Goal: Task Accomplishment & Management: Use online tool/utility

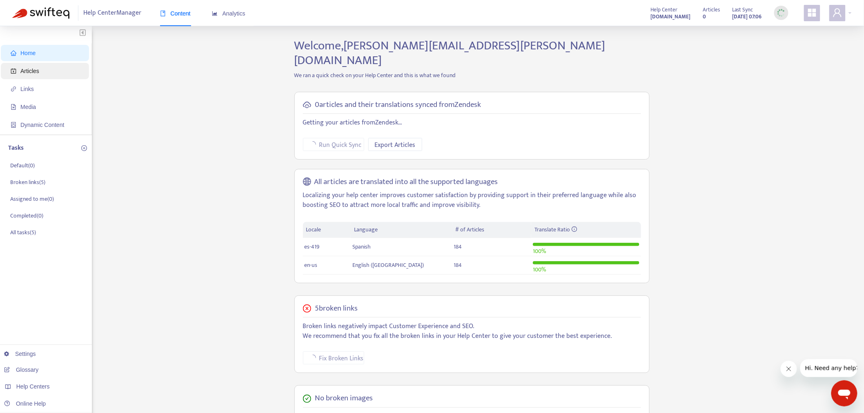
click at [41, 70] on span "Articles" at bounding box center [47, 71] width 72 height 16
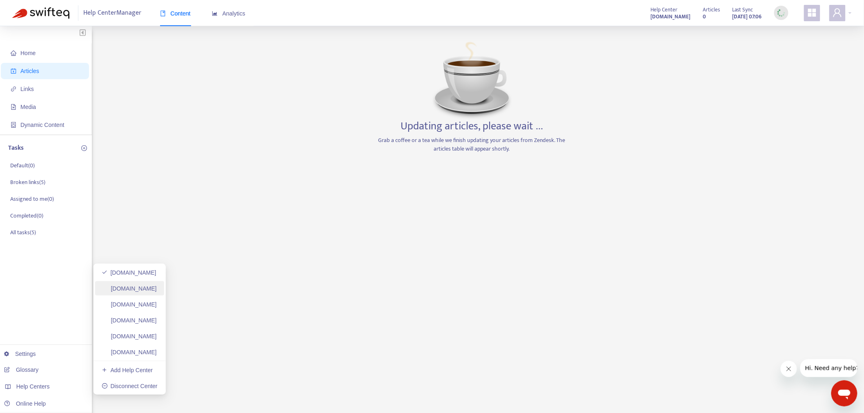
click at [157, 287] on link "helpcenter.plexusworldwide.ca" at bounding box center [129, 288] width 55 height 7
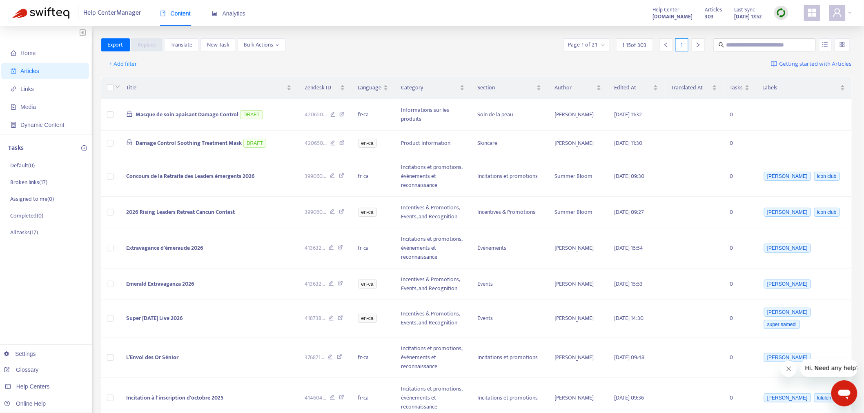
click at [786, 14] on img at bounding box center [781, 13] width 10 height 10
drag, startPoint x: 797, startPoint y: 42, endPoint x: 777, endPoint y: 55, distance: 24.0
click at [798, 42] on link "Full Sync" at bounding box center [795, 42] width 29 height 9
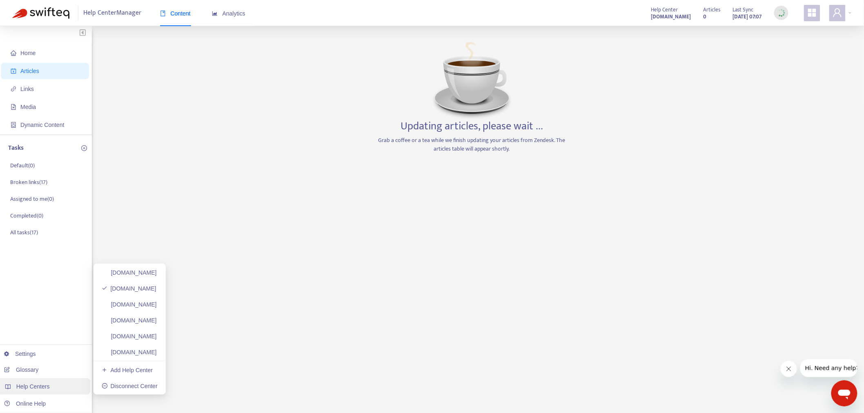
click at [52, 387] on div "Help Centers" at bounding box center [44, 386] width 93 height 16
click at [157, 302] on link "helpcenter.plexusworldwide.com.au" at bounding box center [129, 304] width 55 height 7
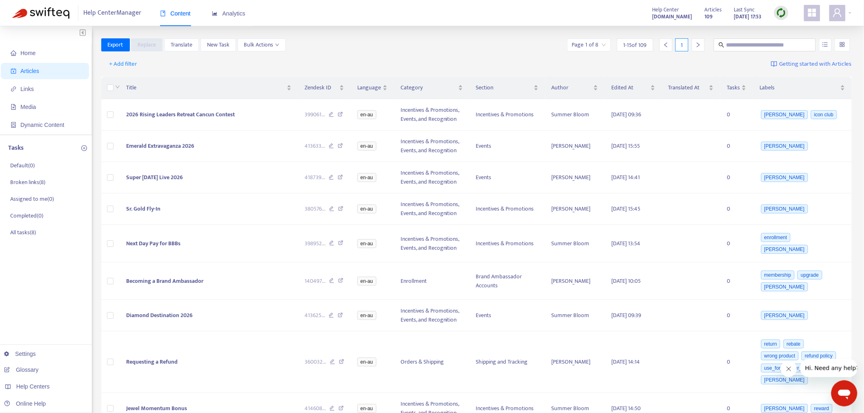
click at [785, 13] on img at bounding box center [781, 13] width 10 height 10
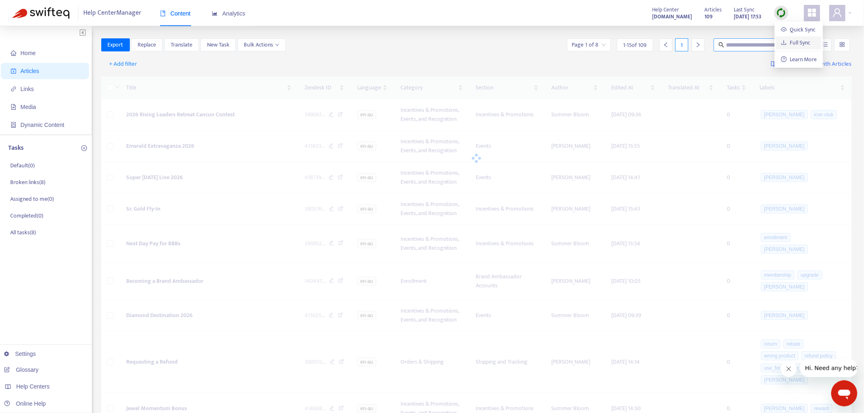
drag, startPoint x: 799, startPoint y: 45, endPoint x: 787, endPoint y: 48, distance: 12.9
click at [800, 45] on link "Full Sync" at bounding box center [795, 42] width 29 height 9
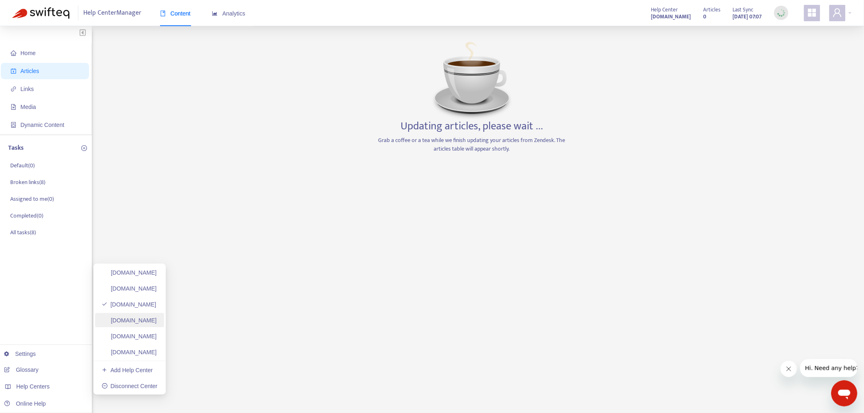
click at [157, 317] on link "ayuda.plexusworldwide.com.mx" at bounding box center [129, 320] width 55 height 7
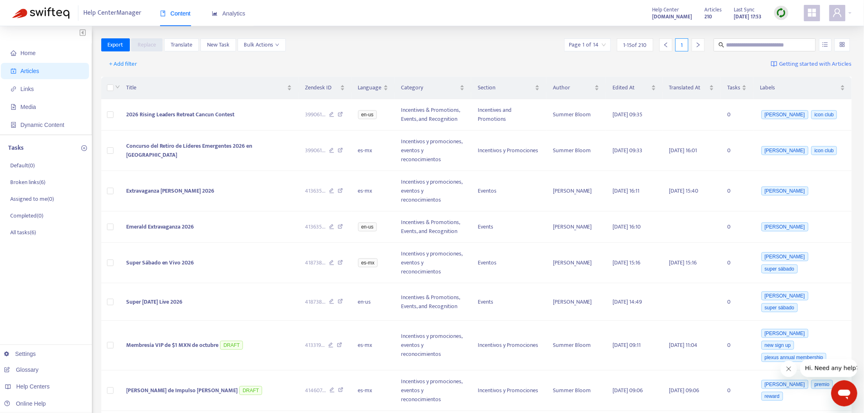
click at [780, 13] on img at bounding box center [781, 13] width 10 height 10
click at [790, 38] on link "Full Sync" at bounding box center [795, 42] width 29 height 9
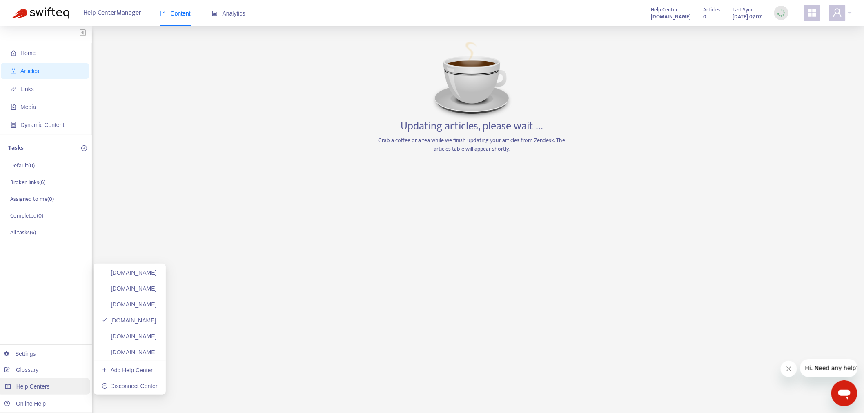
click at [29, 383] on span "Help Centers" at bounding box center [32, 386] width 33 height 7
click at [157, 338] on link "plexusworldwideagent.zendesk.com" at bounding box center [129, 336] width 55 height 7
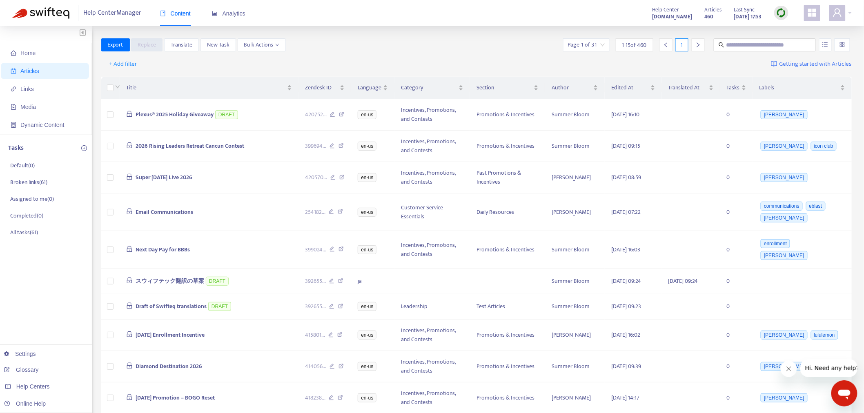
click at [779, 11] on img at bounding box center [781, 13] width 10 height 10
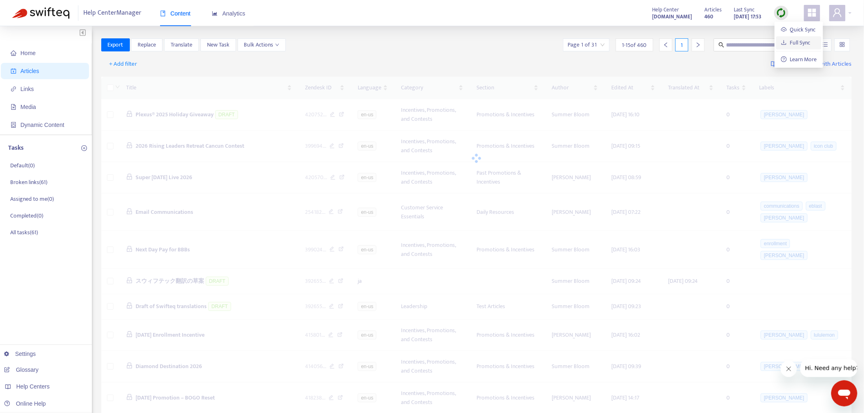
drag, startPoint x: 786, startPoint y: 45, endPoint x: 772, endPoint y: 51, distance: 15.5
click at [787, 42] on link "Full Sync" at bounding box center [795, 42] width 29 height 9
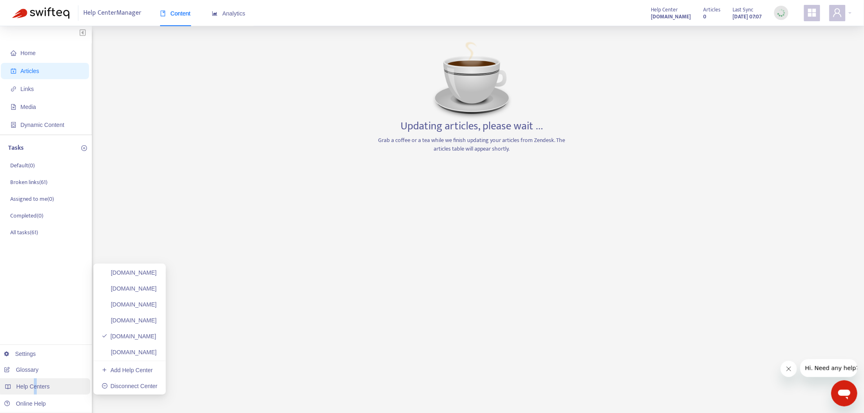
click at [35, 389] on span "Help Centers" at bounding box center [32, 386] width 33 height 7
click at [157, 356] on link "plexusworldwidejp.zendesk.com" at bounding box center [129, 352] width 55 height 7
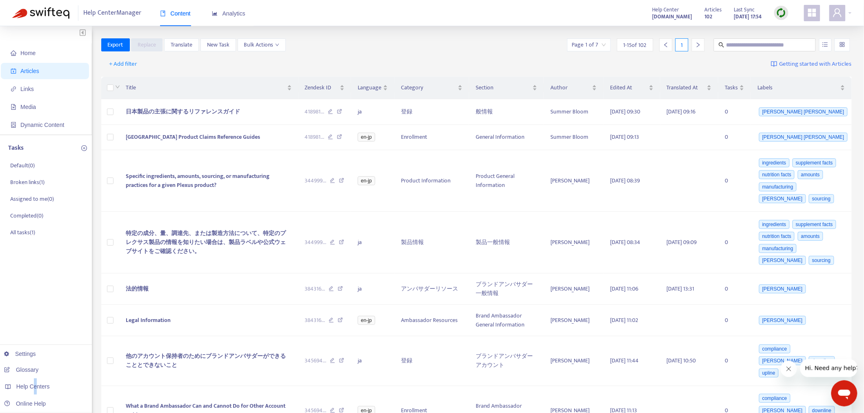
click at [778, 10] on img at bounding box center [781, 13] width 10 height 10
click at [787, 45] on link "Full Sync" at bounding box center [795, 42] width 29 height 9
